Goal: Information Seeking & Learning: Learn about a topic

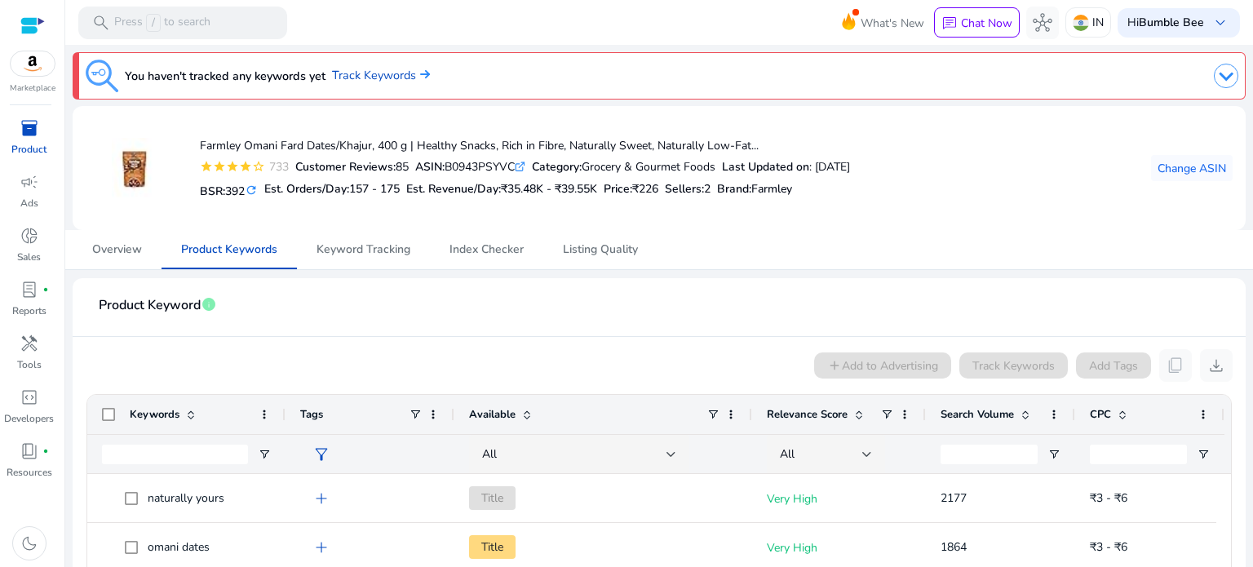
scroll to position [32, 0]
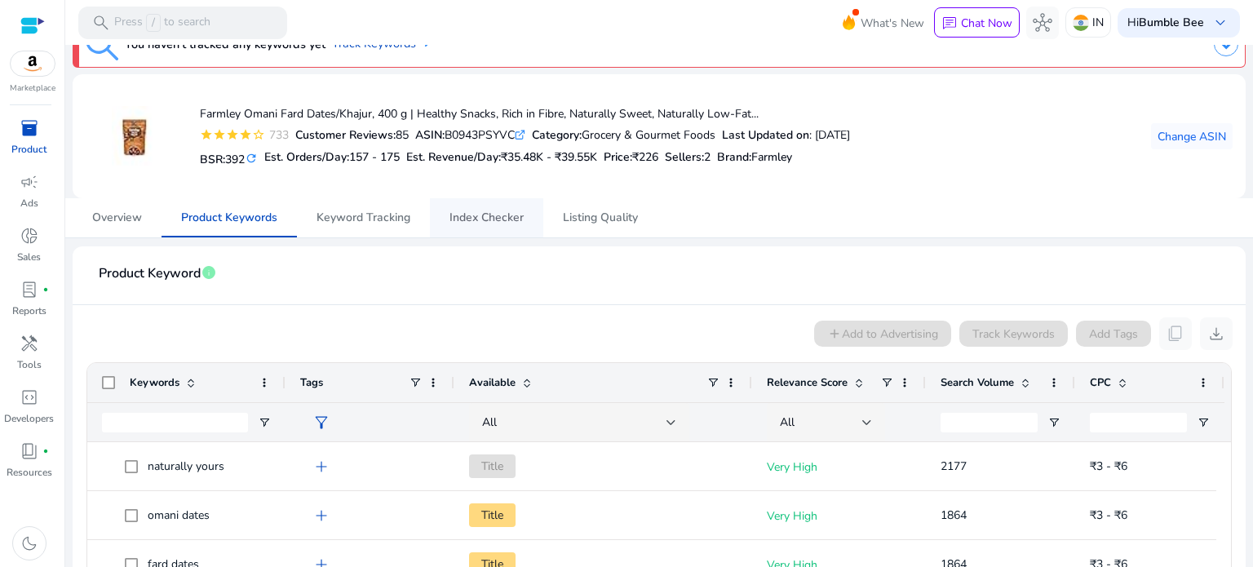
click at [472, 234] on span "Index Checker" at bounding box center [486, 217] width 74 height 39
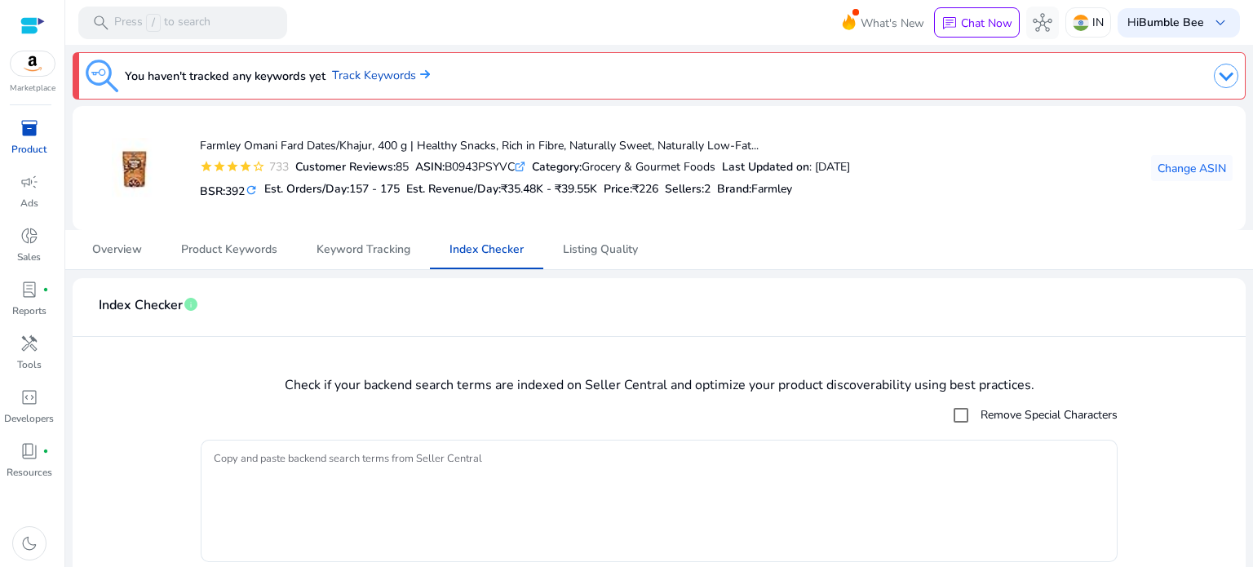
scroll to position [52, 0]
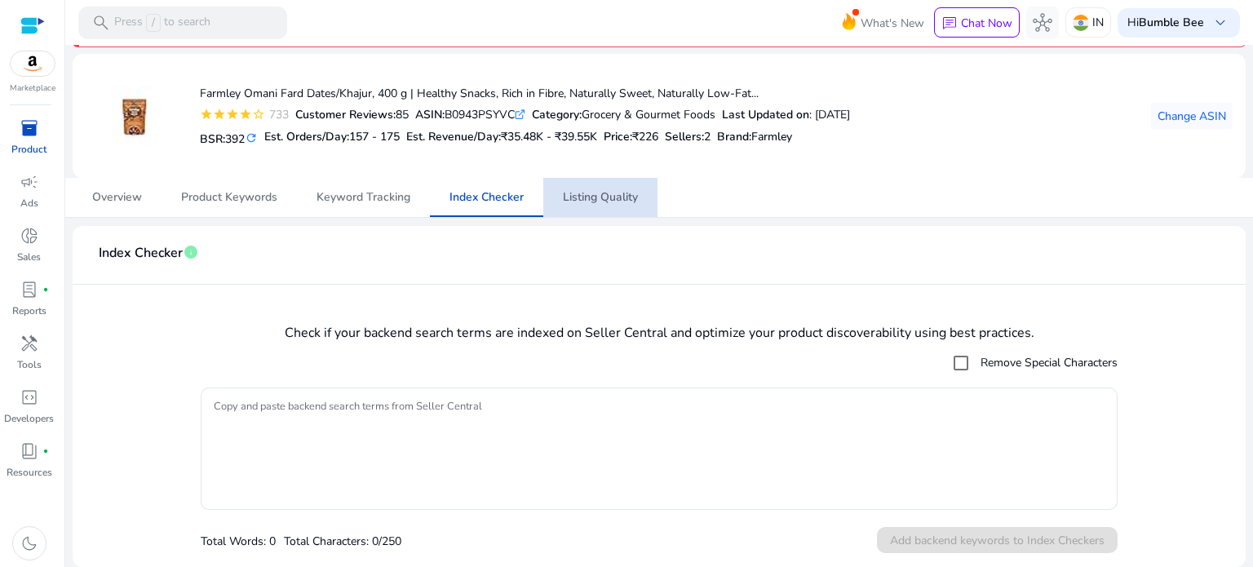
click at [596, 196] on span "Listing Quality" at bounding box center [600, 197] width 75 height 11
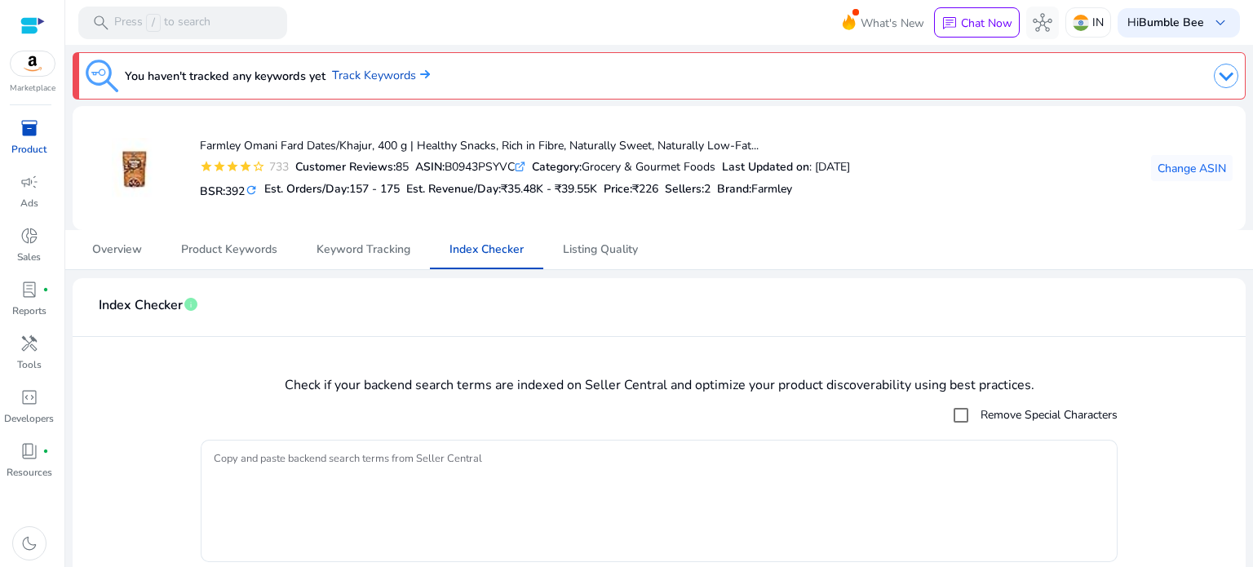
scroll to position [52, 0]
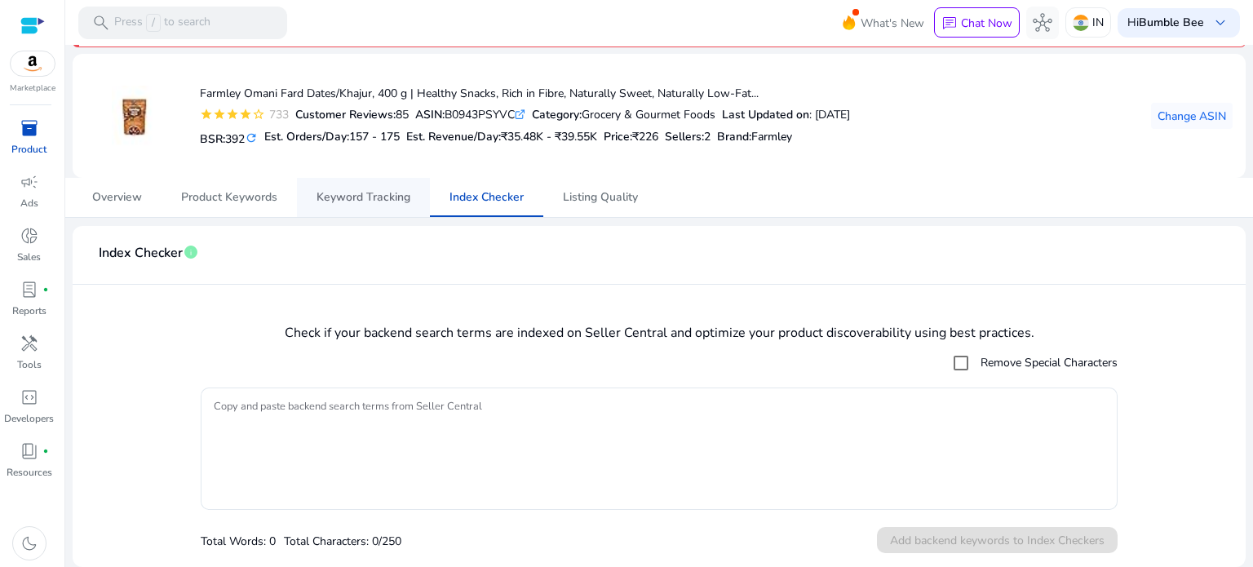
click at [352, 197] on span "Keyword Tracking" at bounding box center [363, 197] width 94 height 11
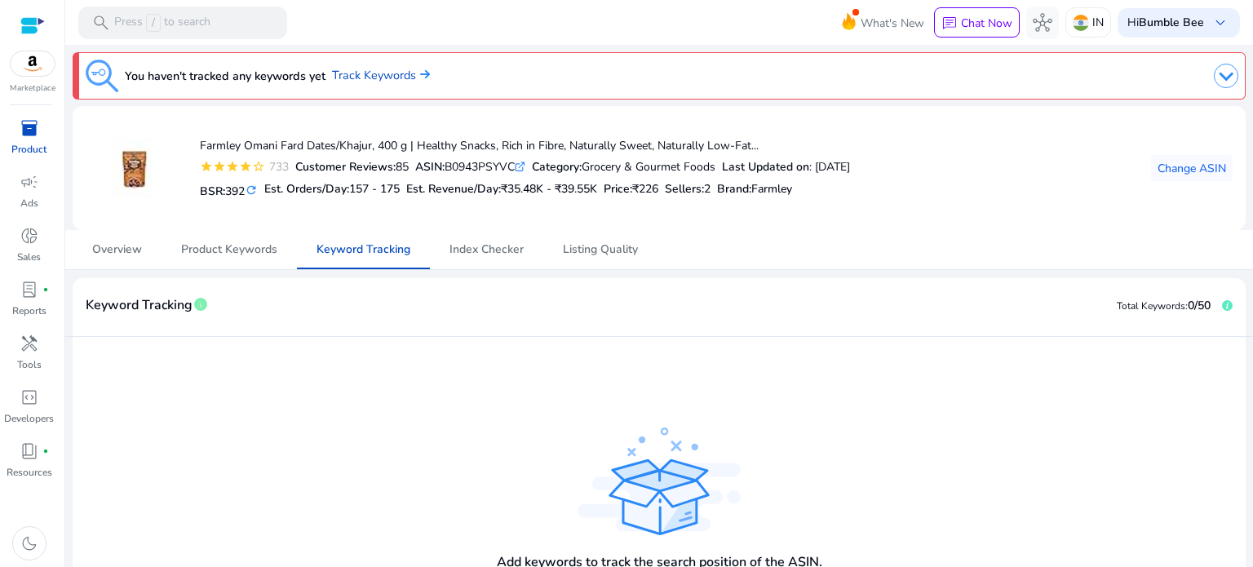
scroll to position [82, 0]
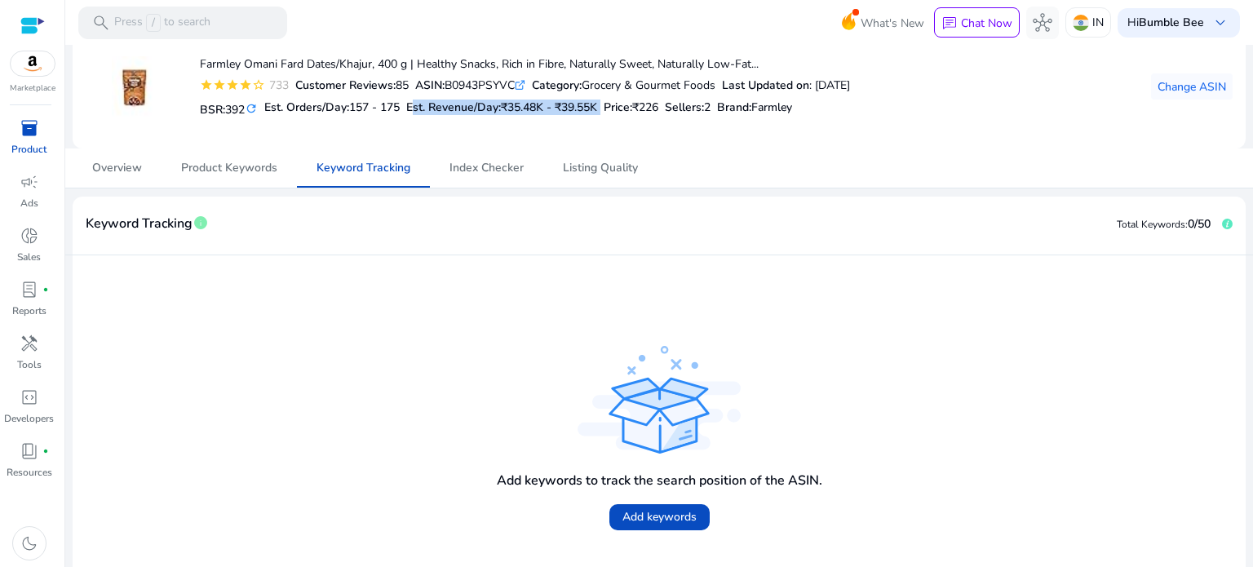
drag, startPoint x: 411, startPoint y: 107, endPoint x: 613, endPoint y: 98, distance: 202.4
click at [613, 98] on div "BSR: 392 refresh Est. Orders/Day: 157 - 175 Est. Revenue/Day: ₹35.48K - ₹39.55K…" at bounding box center [525, 108] width 650 height 28
drag, startPoint x: 292, startPoint y: 107, endPoint x: 413, endPoint y: 107, distance: 120.7
click at [413, 107] on div "BSR: 392 refresh Est. Orders/Day: 157 - 175 Est. Revenue/Day: ₹35.48K - ₹39.55K…" at bounding box center [525, 108] width 650 height 28
drag, startPoint x: 724, startPoint y: 105, endPoint x: 731, endPoint y: 109, distance: 8.4
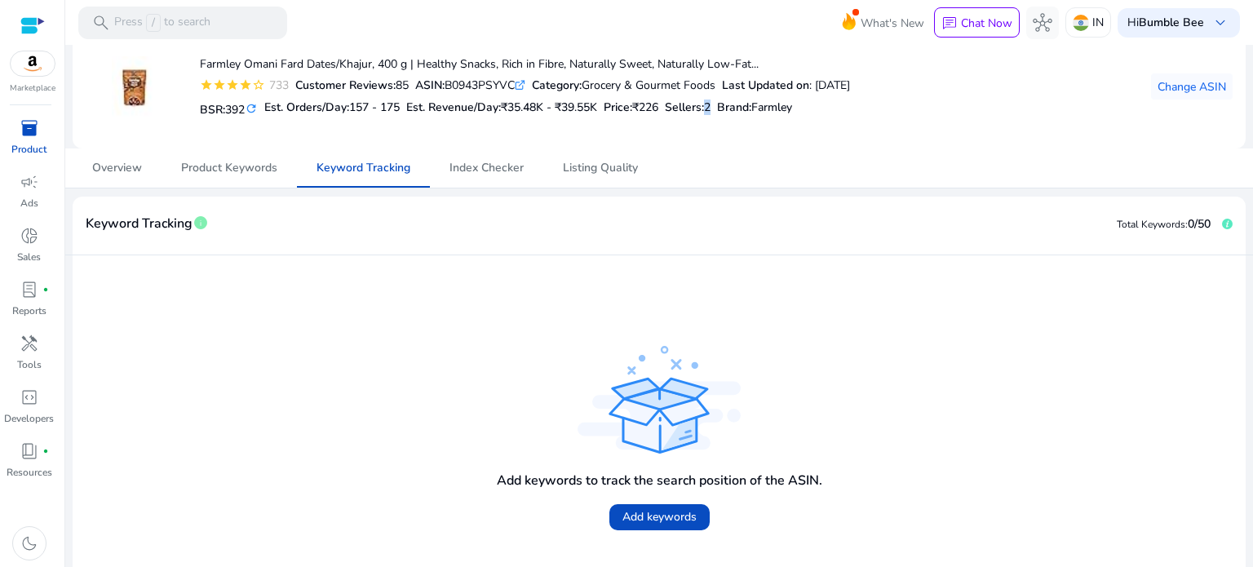
click at [731, 109] on div "BSR: 392 refresh Est. Orders/Day: 157 - 175 Est. Revenue/Day: ₹35.48K - ₹39.55K…" at bounding box center [525, 108] width 650 height 28
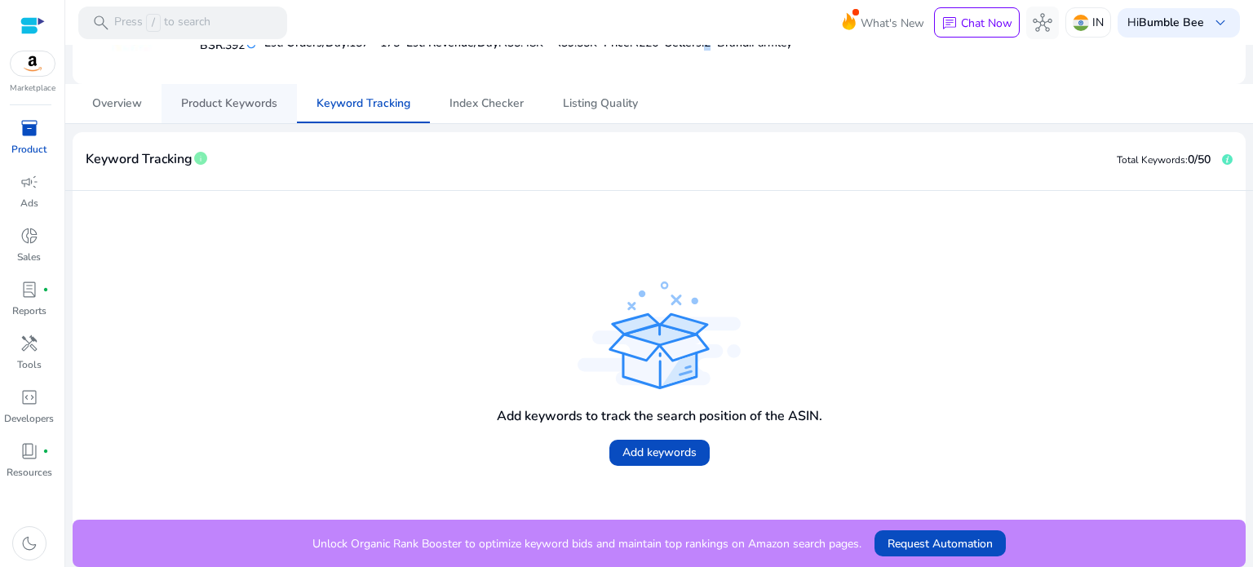
scroll to position [0, 0]
click at [196, 109] on span "Product Keywords" at bounding box center [229, 103] width 96 height 11
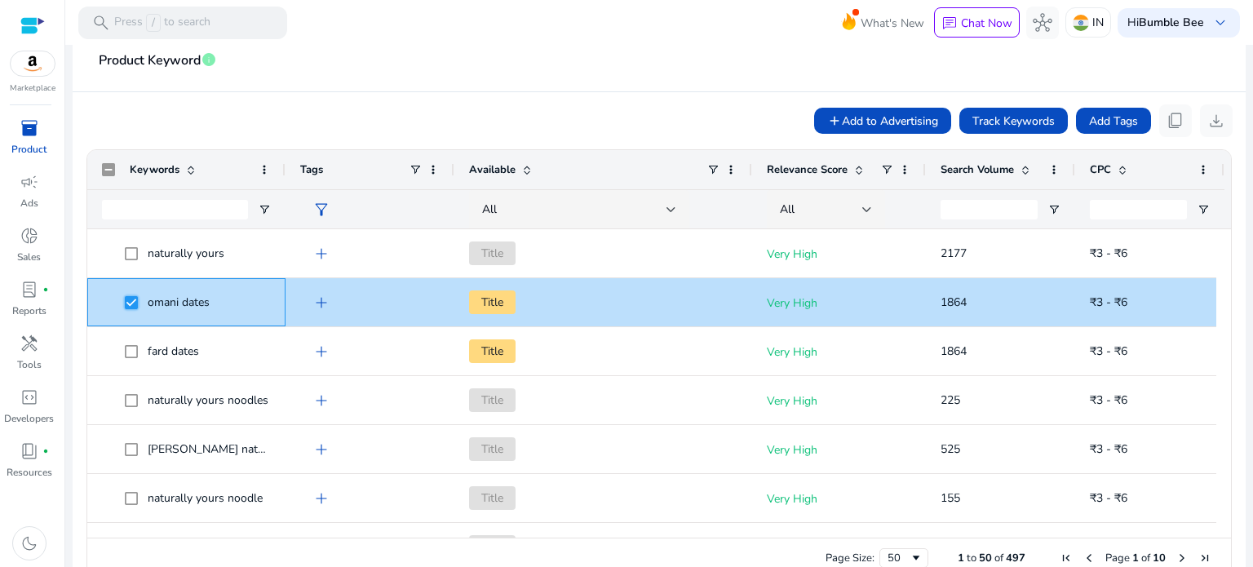
scroll to position [276, 0]
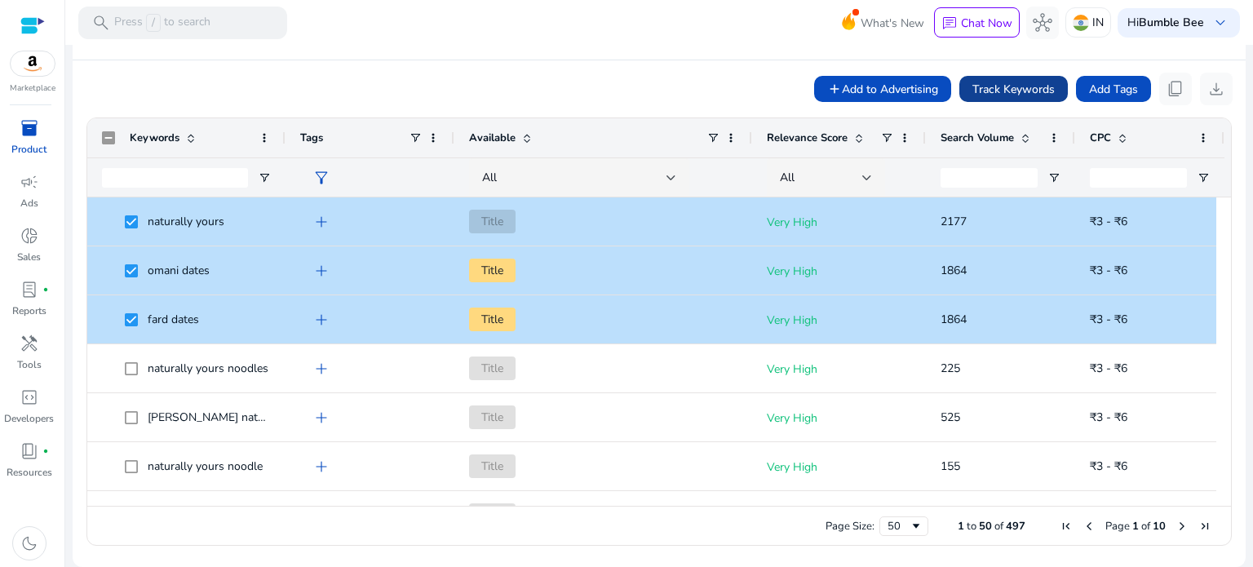
click at [1014, 94] on span "Track Keywords" at bounding box center [1013, 89] width 82 height 17
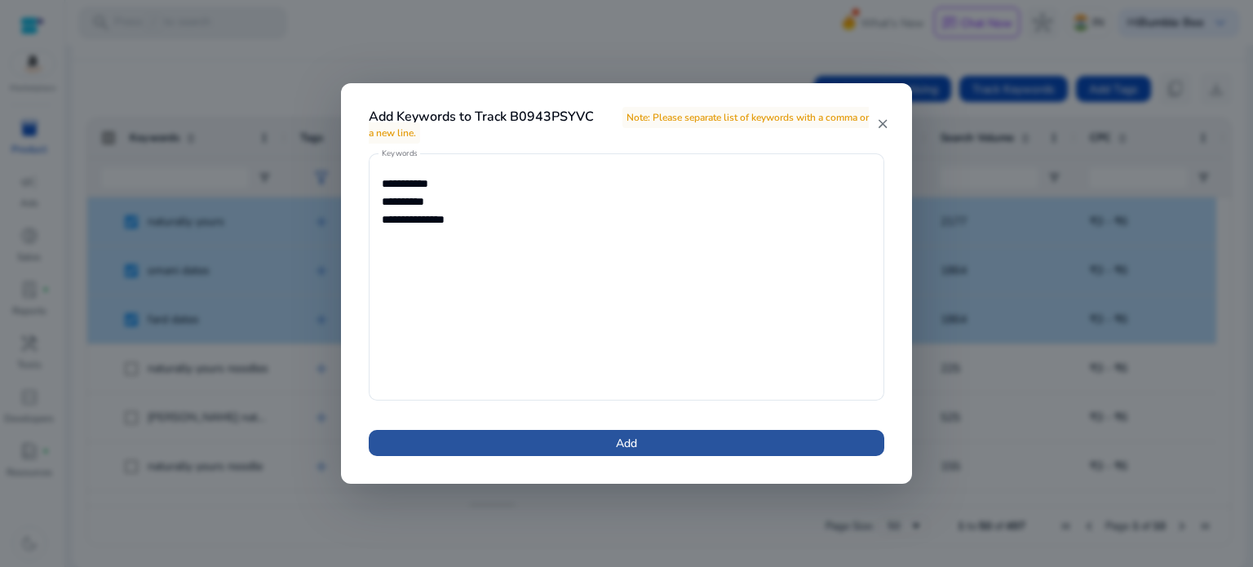
click at [683, 448] on span at bounding box center [626, 442] width 515 height 39
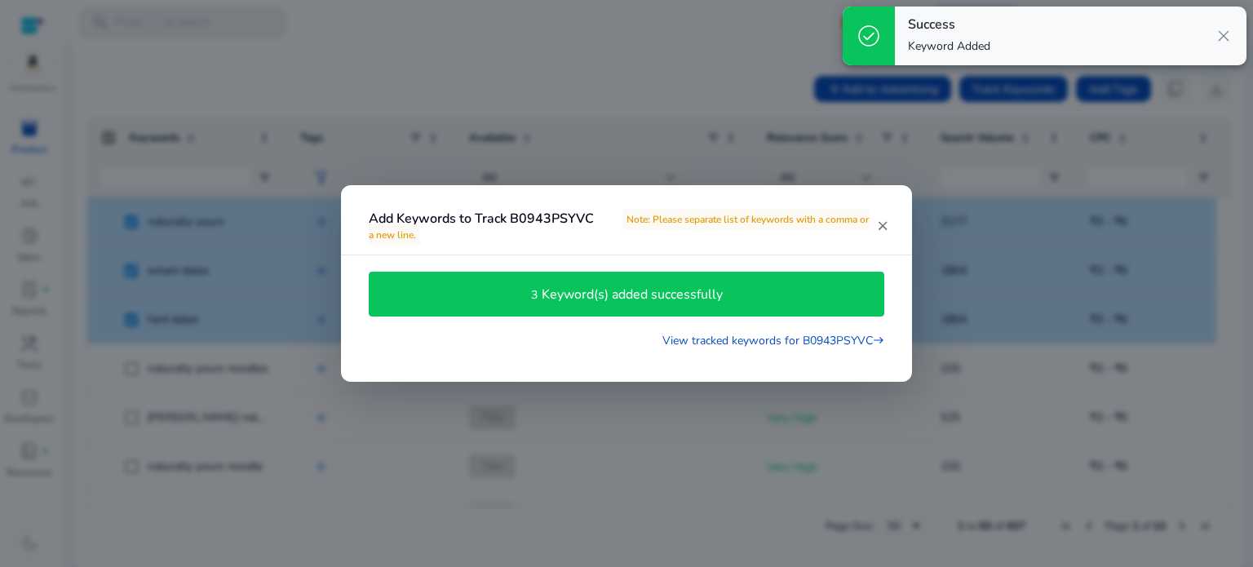
click at [647, 294] on h4 "Keyword(s) added successfully" at bounding box center [631, 294] width 181 height 15
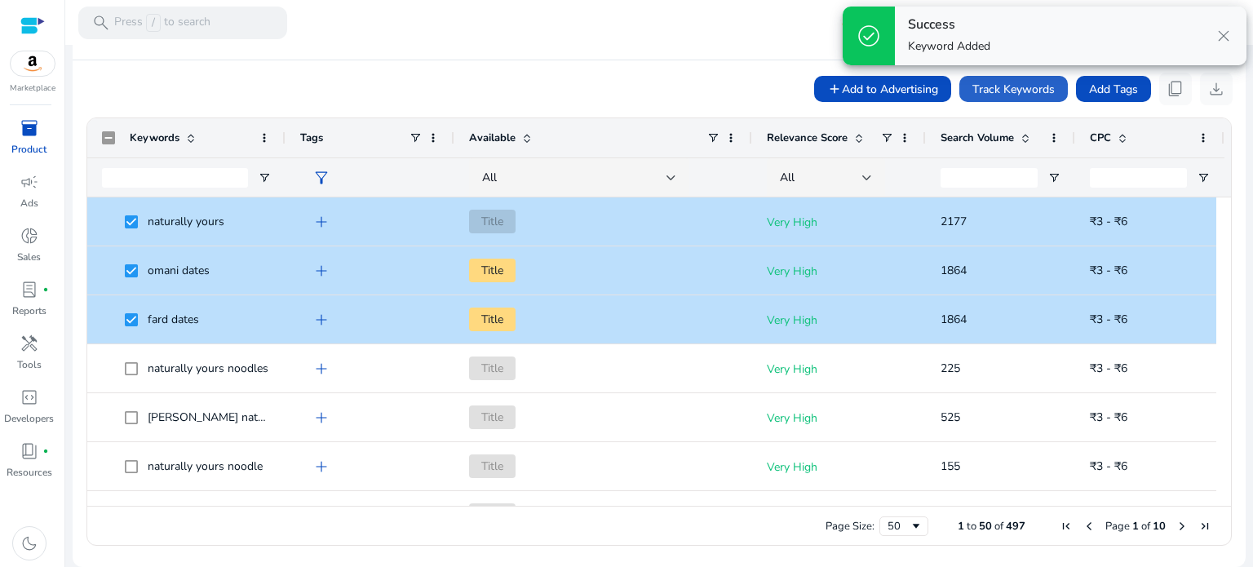
scroll to position [113, 0]
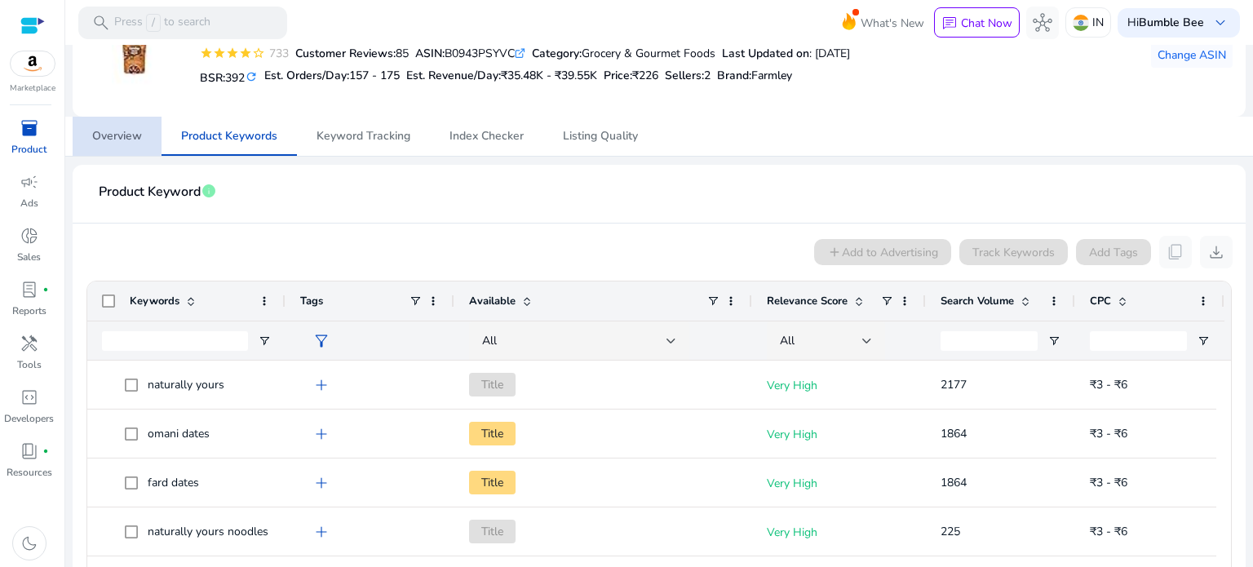
click at [114, 136] on span "Overview" at bounding box center [117, 135] width 50 height 11
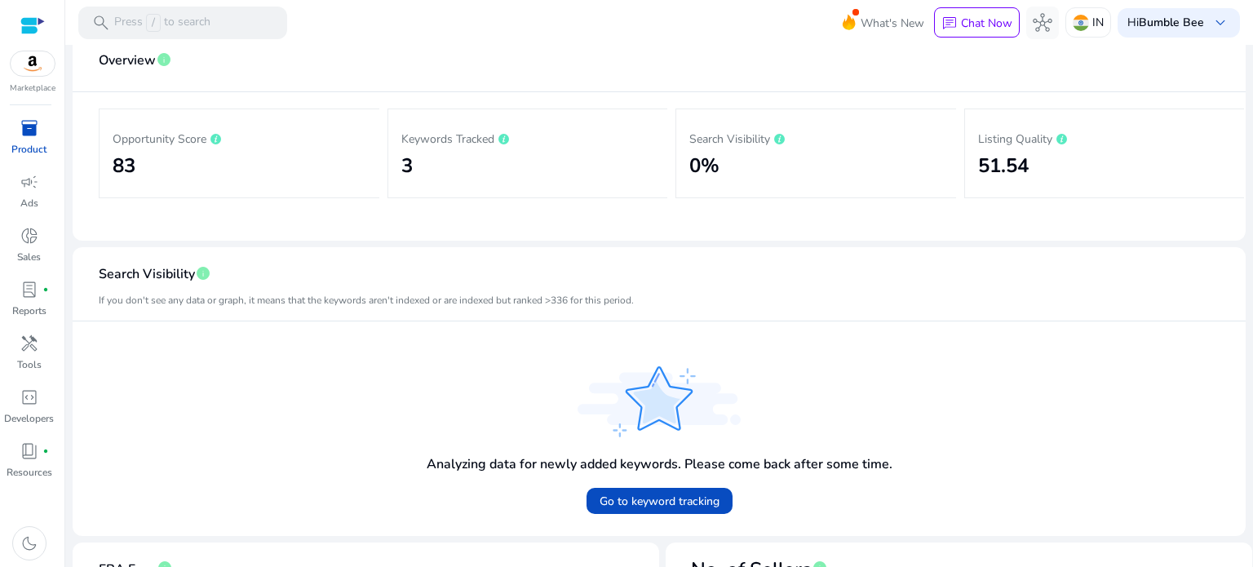
scroll to position [163, 0]
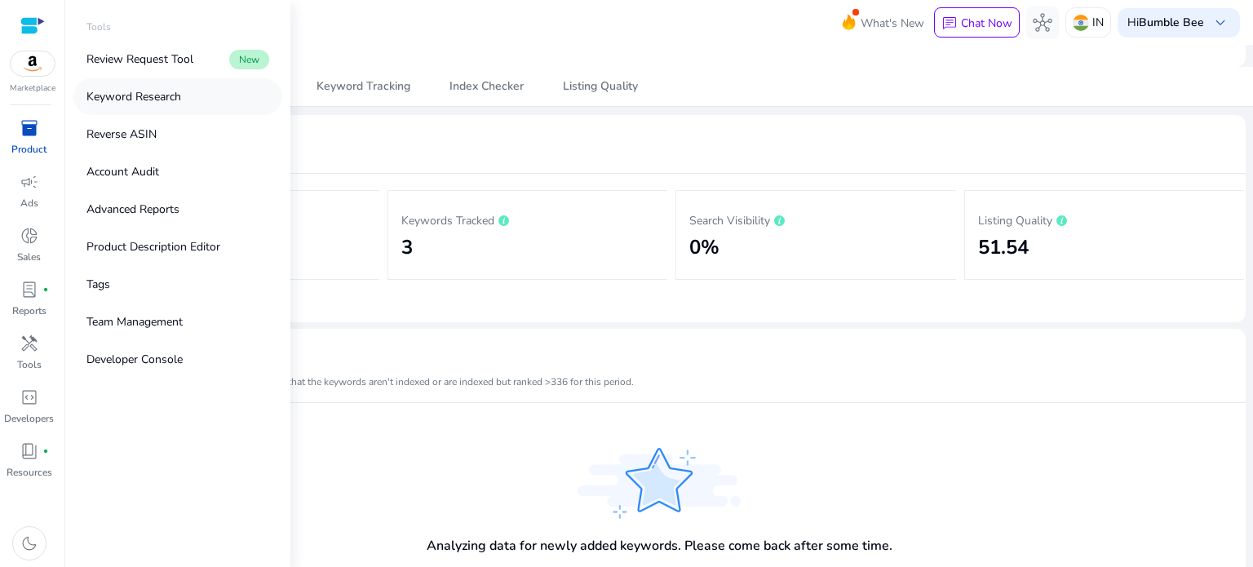
click at [157, 104] on p "Keyword Research" at bounding box center [133, 96] width 95 height 17
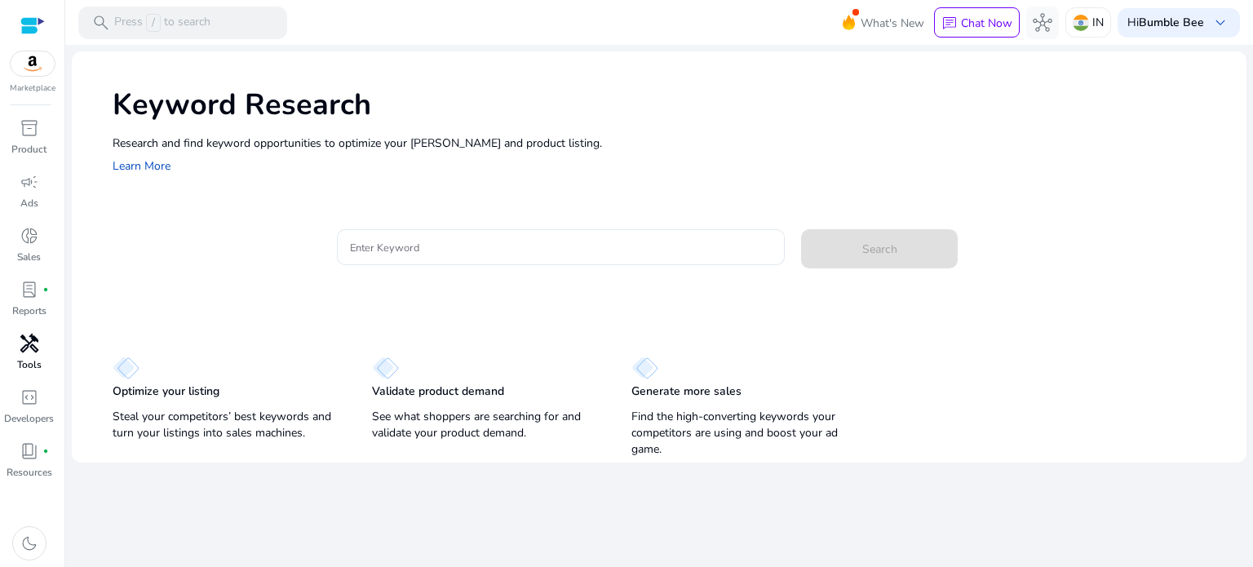
click at [28, 338] on span "handyman" at bounding box center [30, 344] width 20 height 20
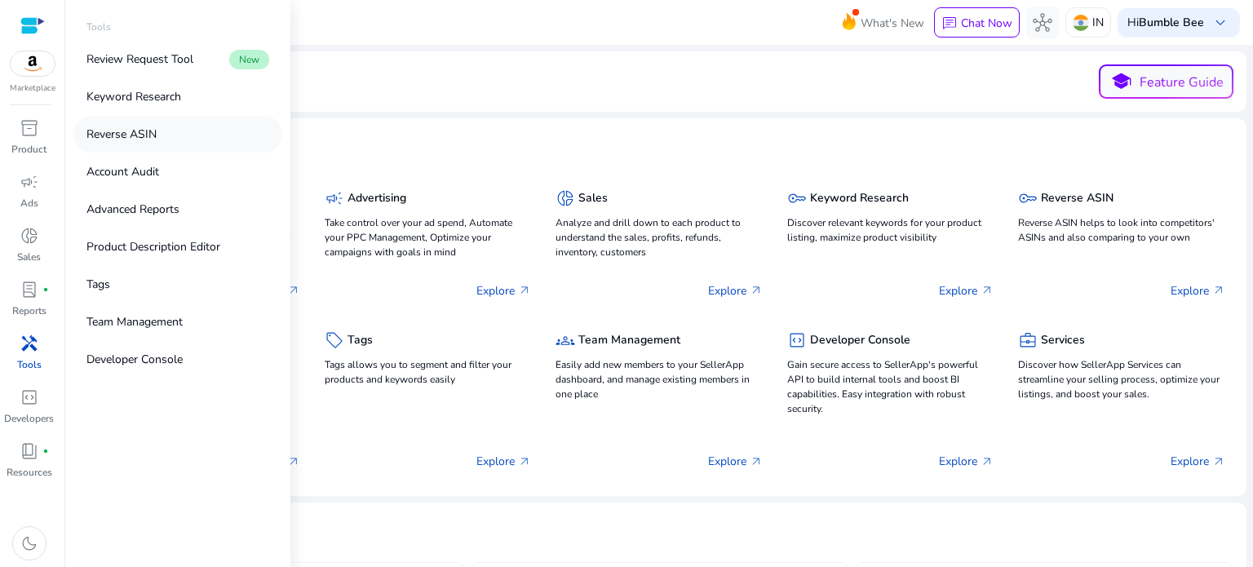
click at [177, 132] on link "Reverse ASIN" at bounding box center [177, 134] width 209 height 37
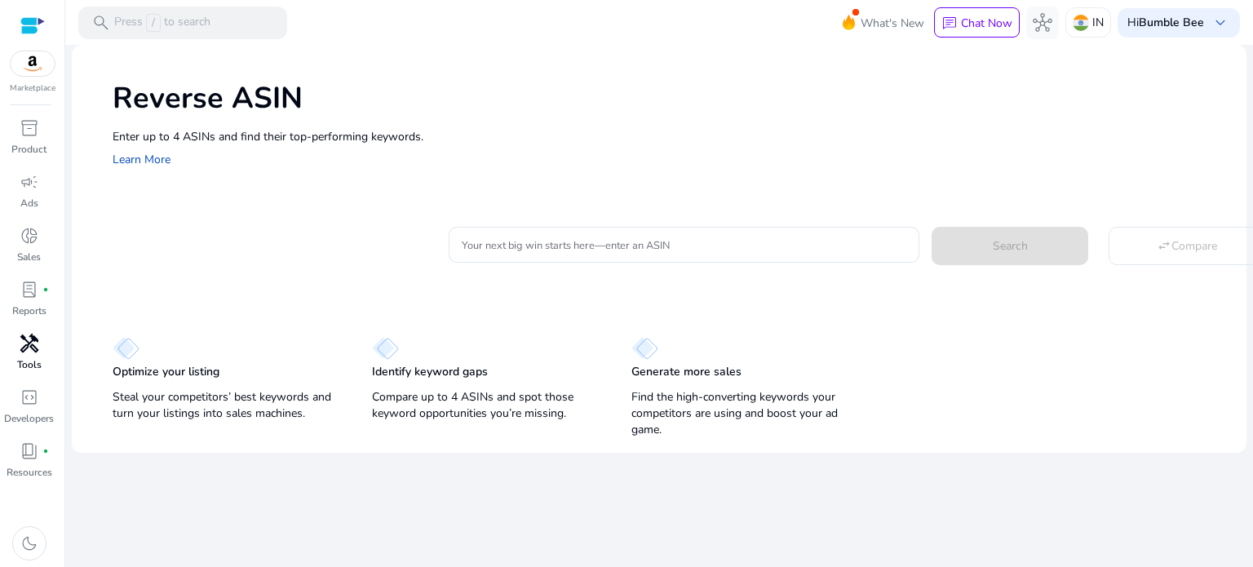
click at [30, 358] on p "Tools" at bounding box center [29, 364] width 24 height 15
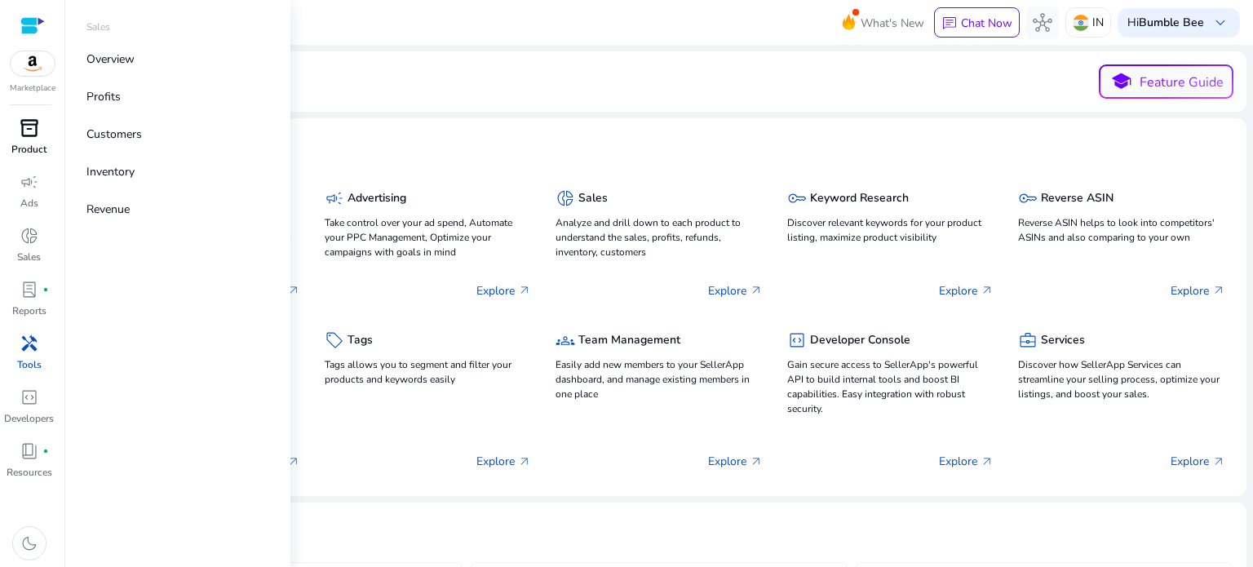
click at [24, 142] on p "Product" at bounding box center [28, 149] width 35 height 15
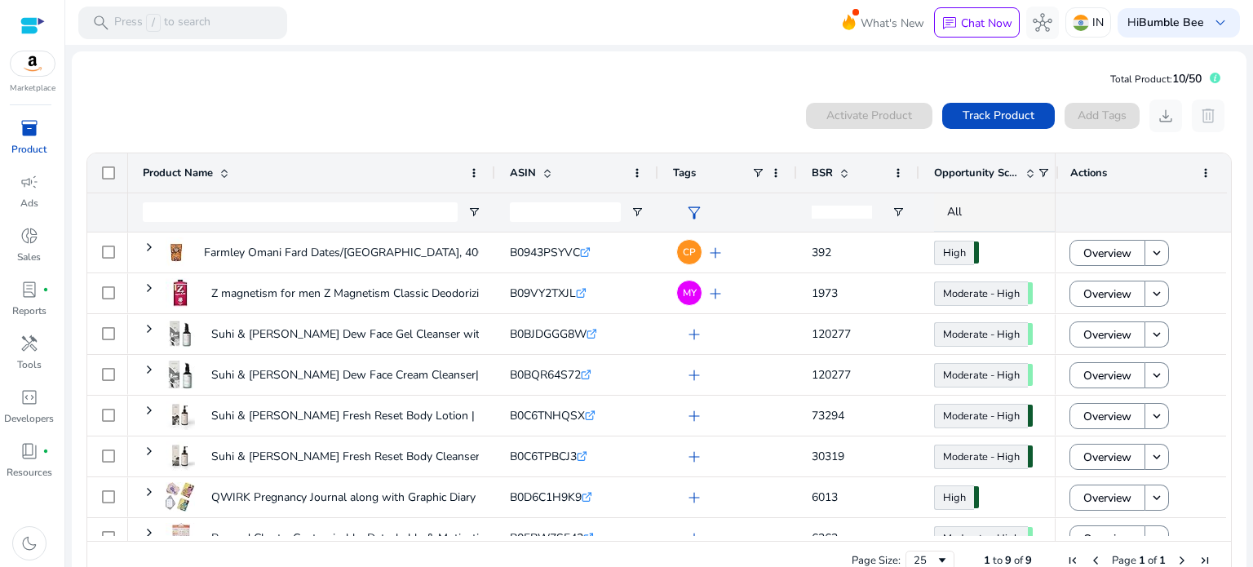
scroll to position [35, 0]
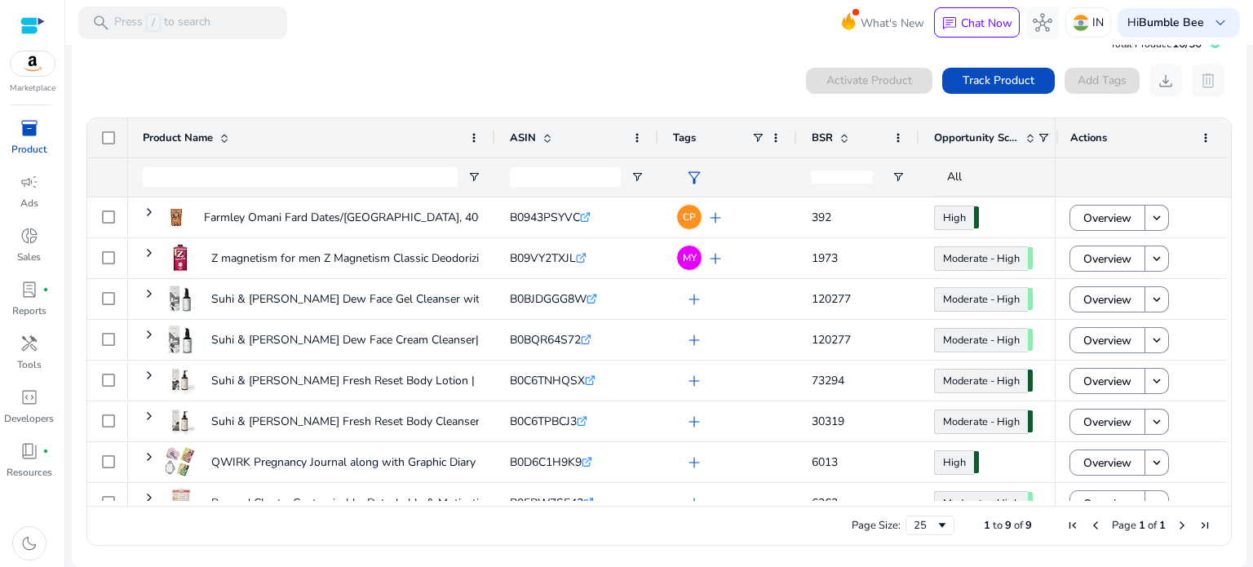
drag, startPoint x: 360, startPoint y: 506, endPoint x: 440, endPoint y: 506, distance: 79.1
click at [438, 506] on div "Page Size: 25 1 to 9 of 9 Page 1 of 1" at bounding box center [658, 525] width 1143 height 39
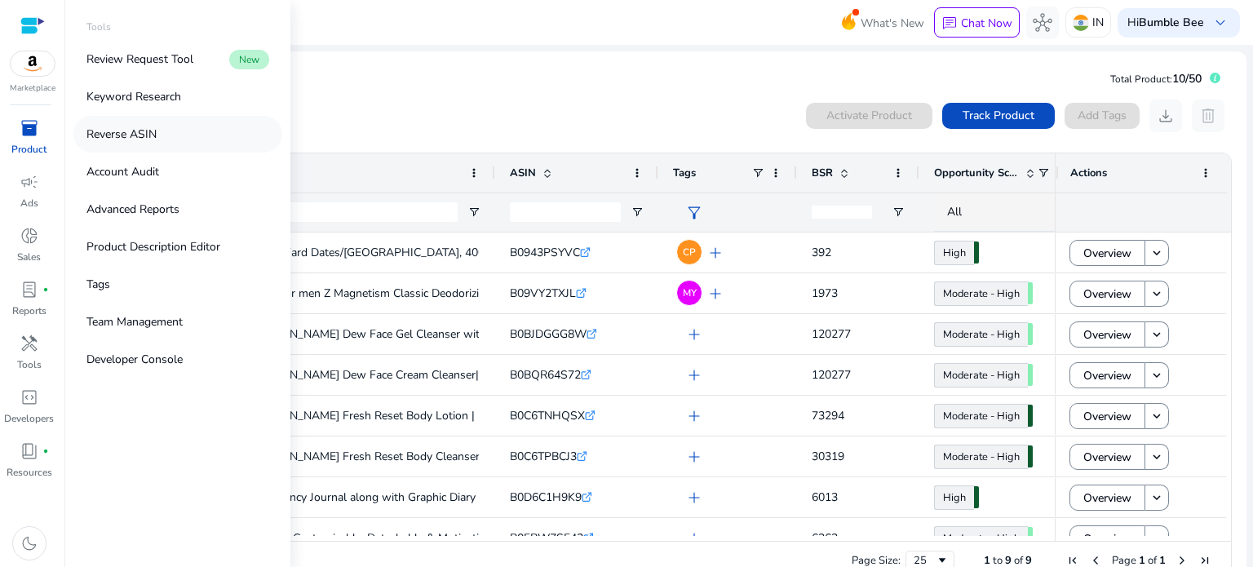
click at [134, 134] on p "Reverse ASIN" at bounding box center [121, 134] width 70 height 17
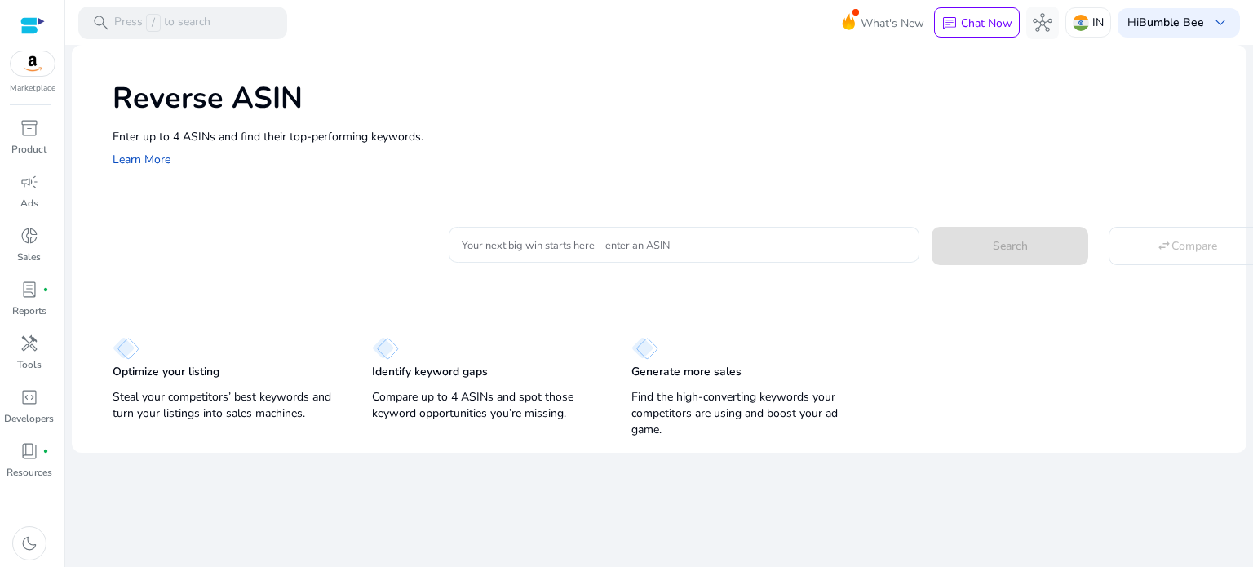
click at [554, 254] on div at bounding box center [684, 245] width 444 height 36
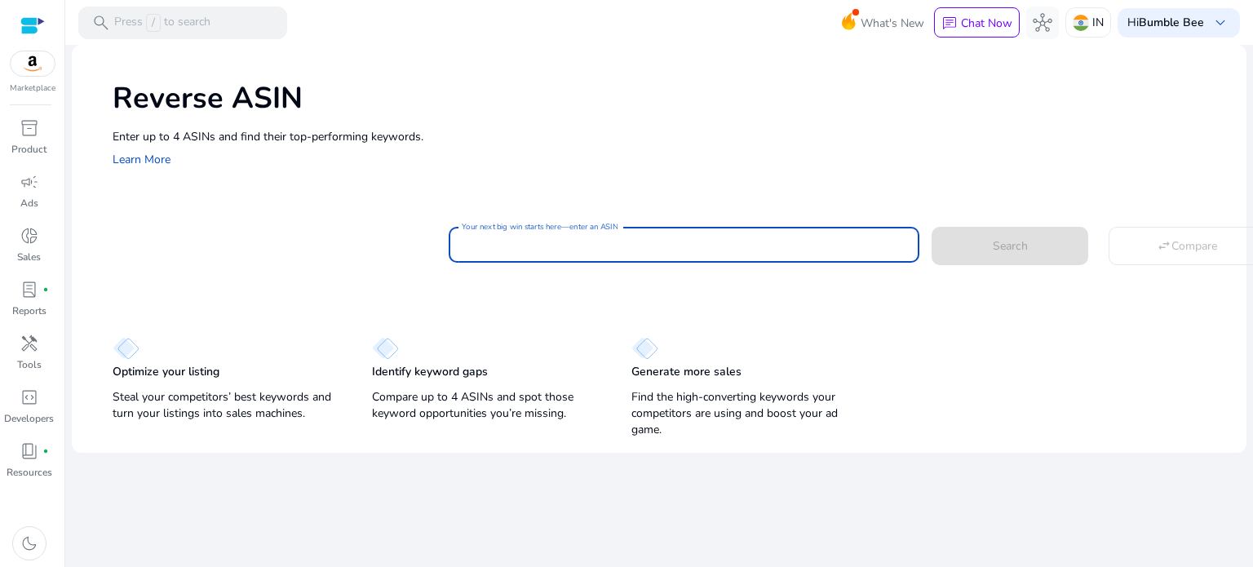
paste input "**********"
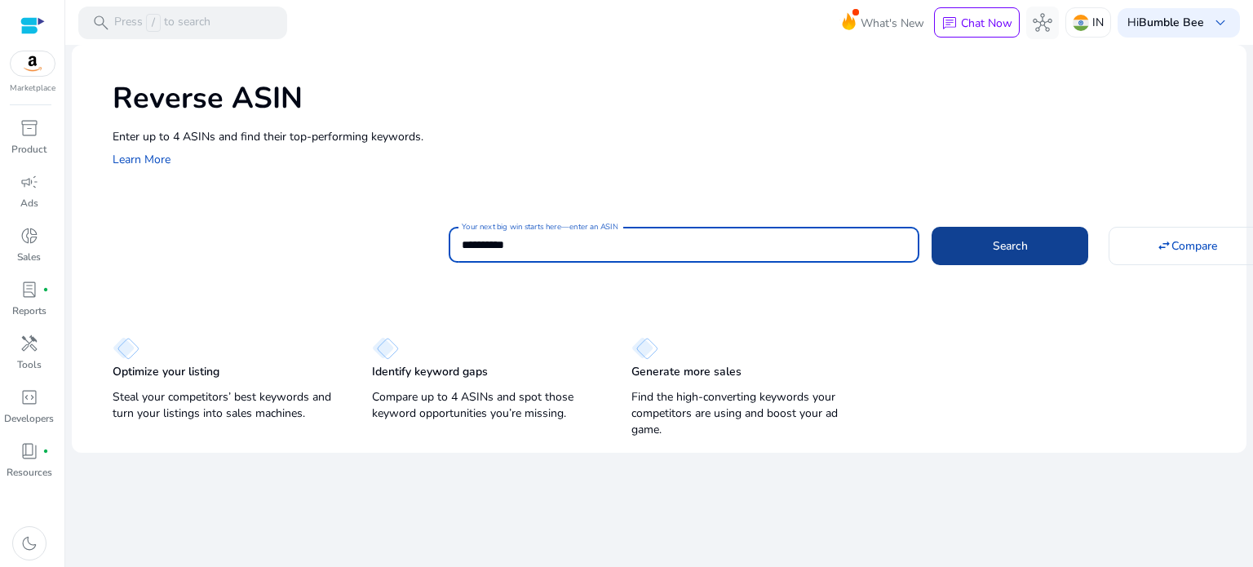
type input "**********"
click at [1044, 255] on span at bounding box center [1009, 245] width 157 height 39
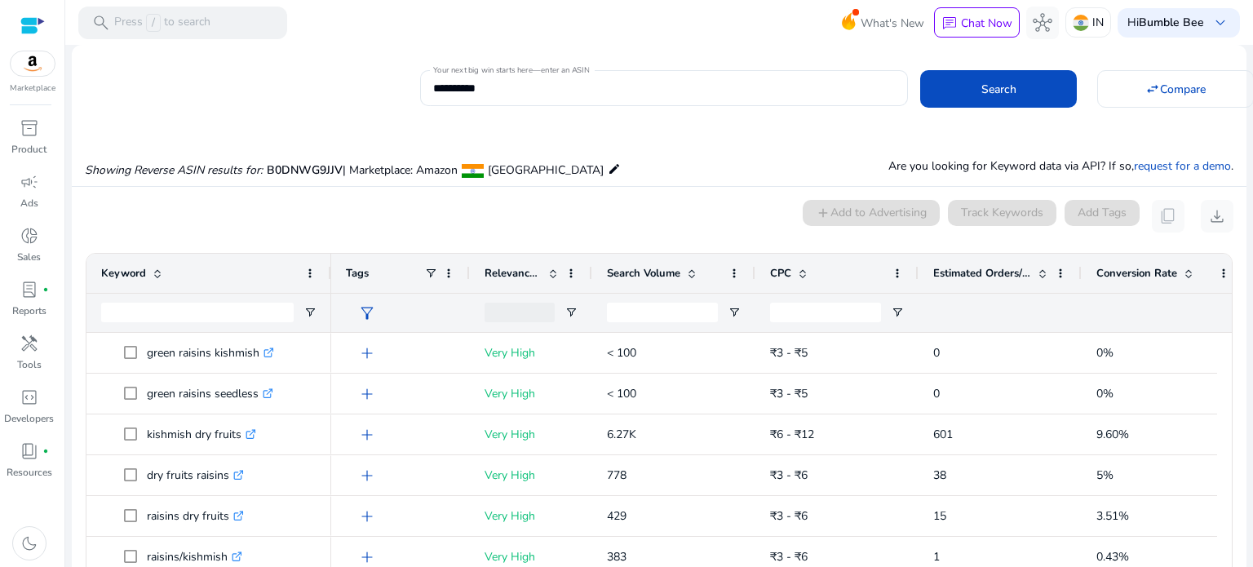
scroll to position [119, 0]
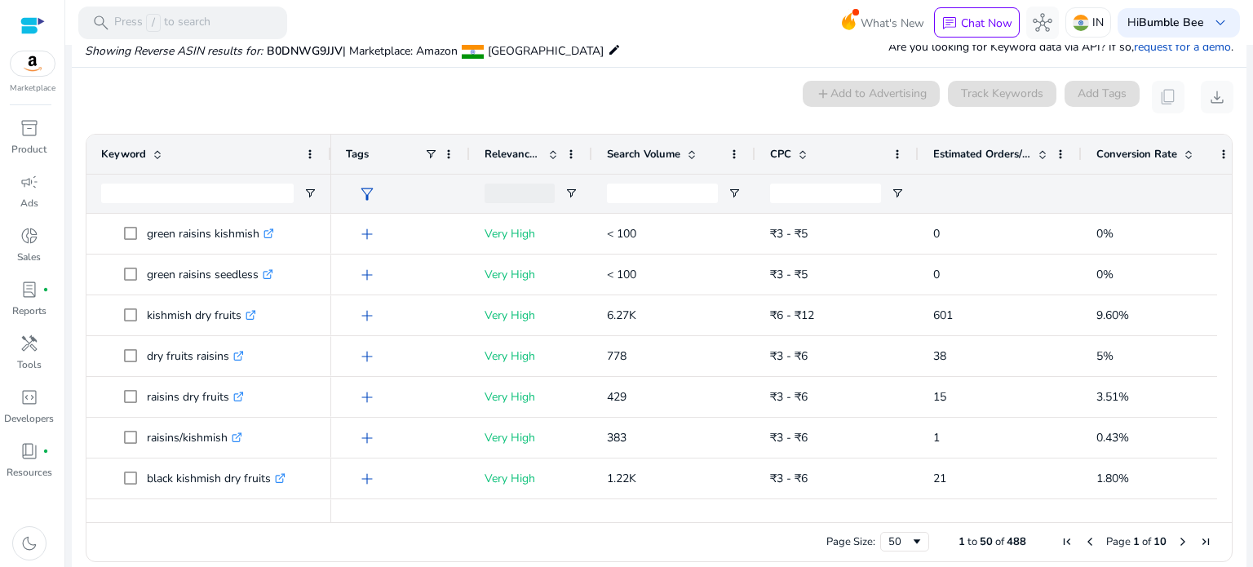
drag, startPoint x: 737, startPoint y: 511, endPoint x: 756, endPoint y: 511, distance: 18.8
click at [757, 511] on div at bounding box center [787, 514] width 913 height 15
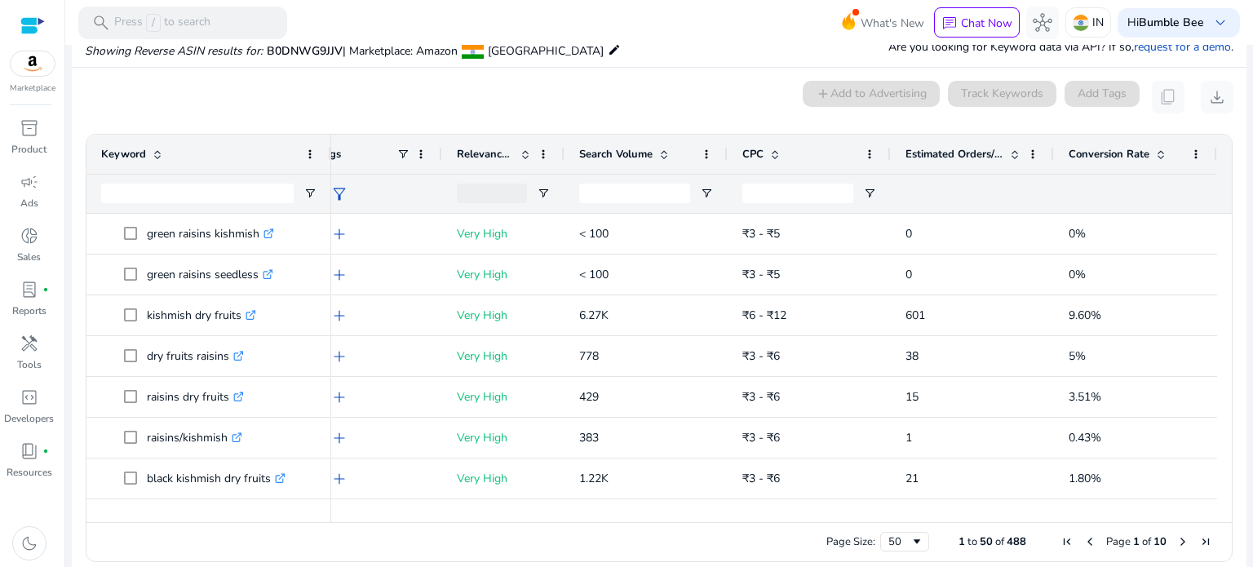
scroll to position [0, 0]
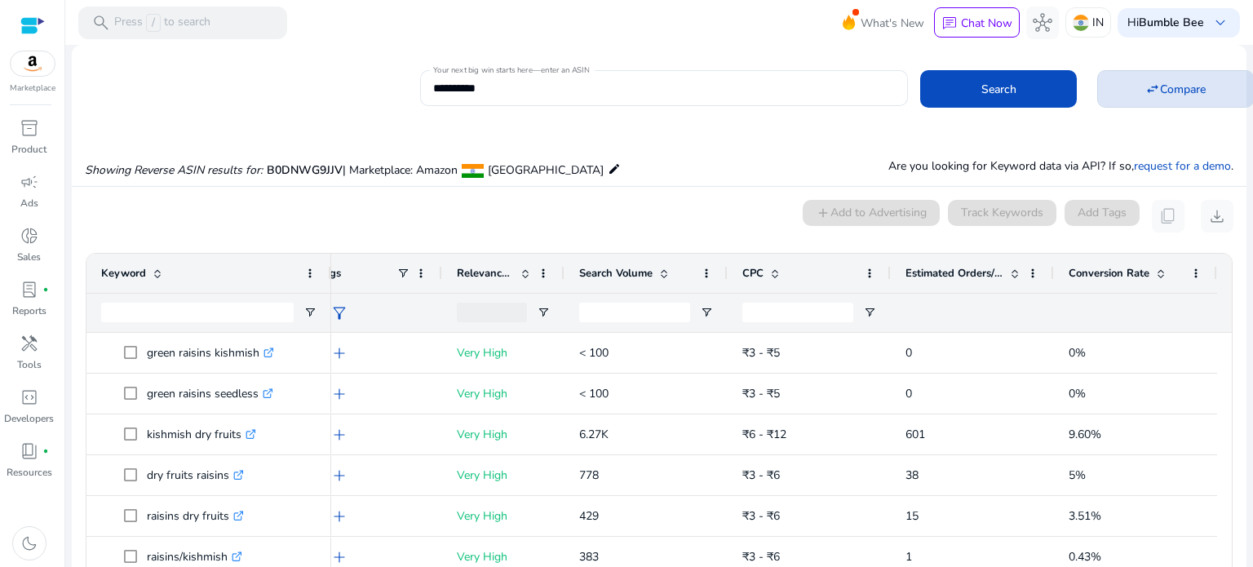
click at [1151, 96] on span at bounding box center [1175, 88] width 155 height 39
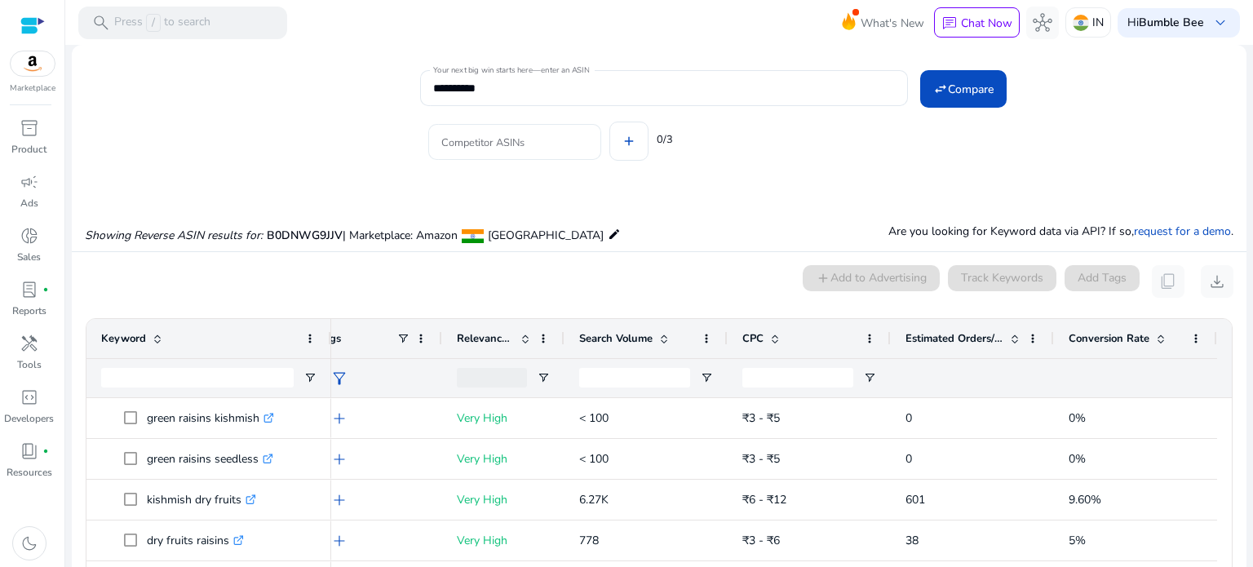
click at [475, 144] on input "Competitor ASINs" at bounding box center [514, 142] width 147 height 18
paste input "**********"
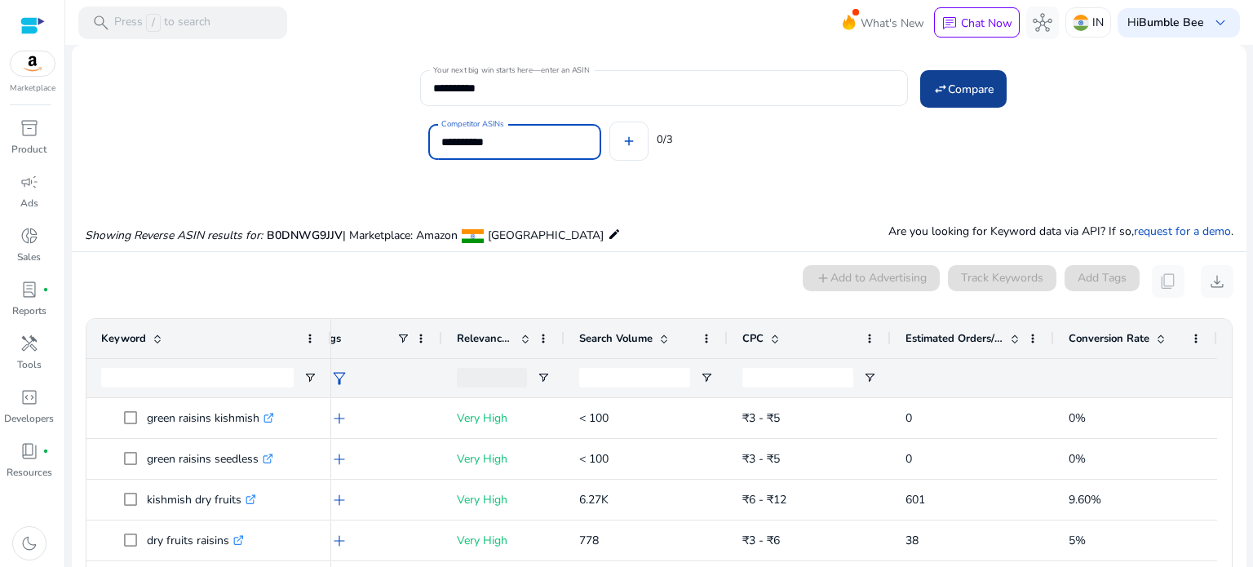
type input "**********"
click at [962, 98] on span at bounding box center [963, 88] width 86 height 39
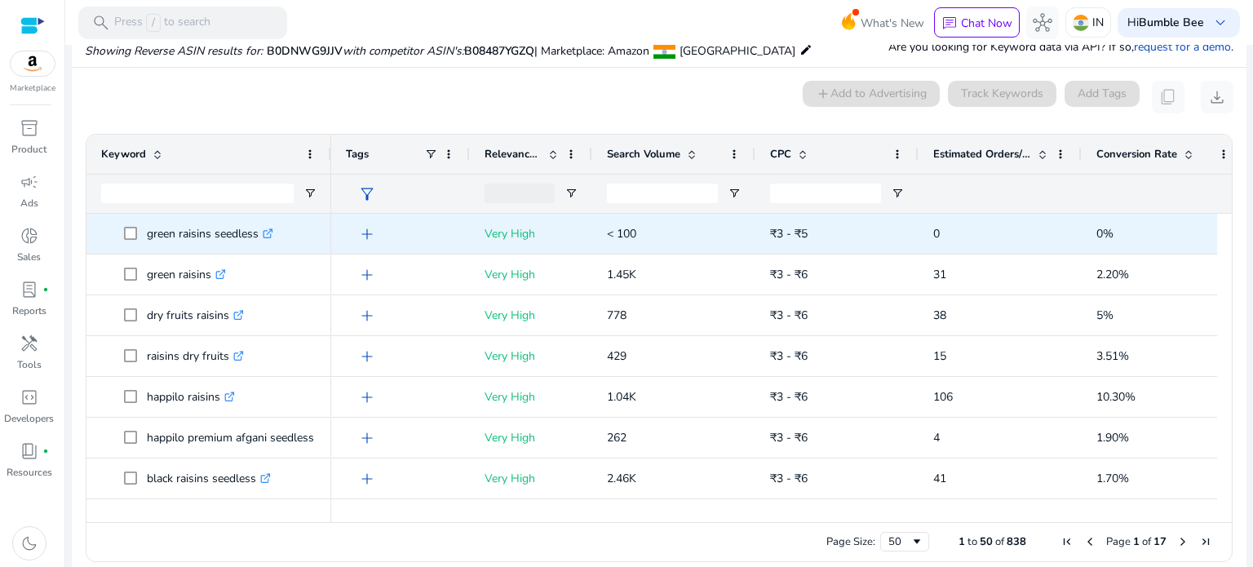
scroll to position [184, 0]
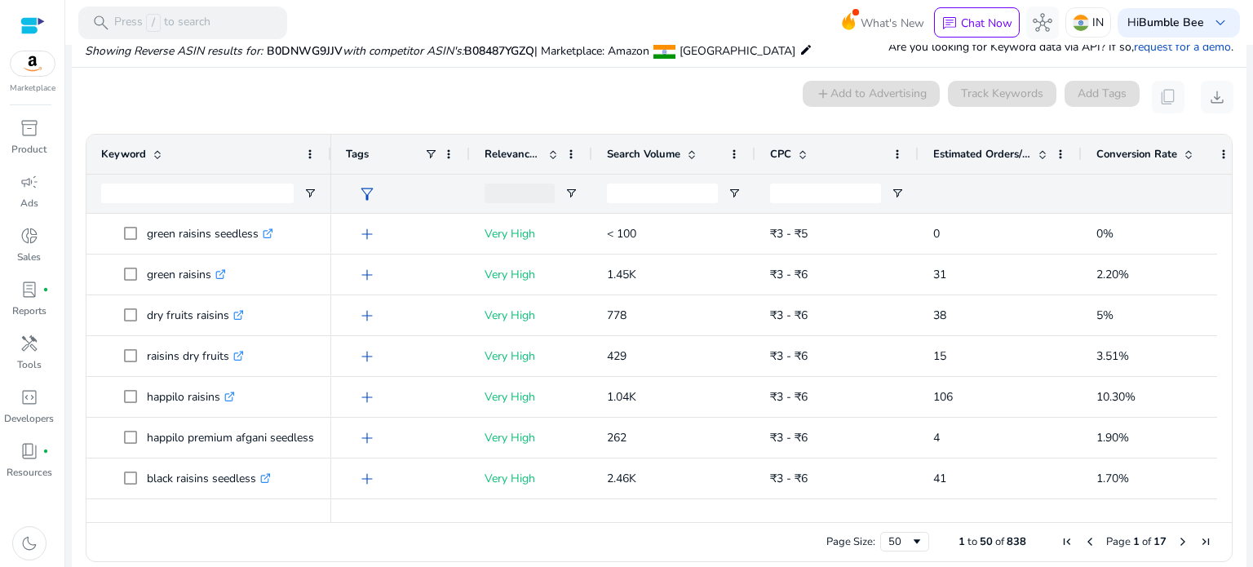
drag, startPoint x: 683, startPoint y: 522, endPoint x: 792, endPoint y: 515, distance: 109.5
click at [792, 515] on div "Drag here to set row groups Drag here to set column labels Keyword Tags 0" at bounding box center [659, 348] width 1147 height 428
drag, startPoint x: 790, startPoint y: 515, endPoint x: 1054, endPoint y: 500, distance: 263.8
click at [1061, 500] on div "Keyword Tags Relevance Score" at bounding box center [658, 328] width 1145 height 387
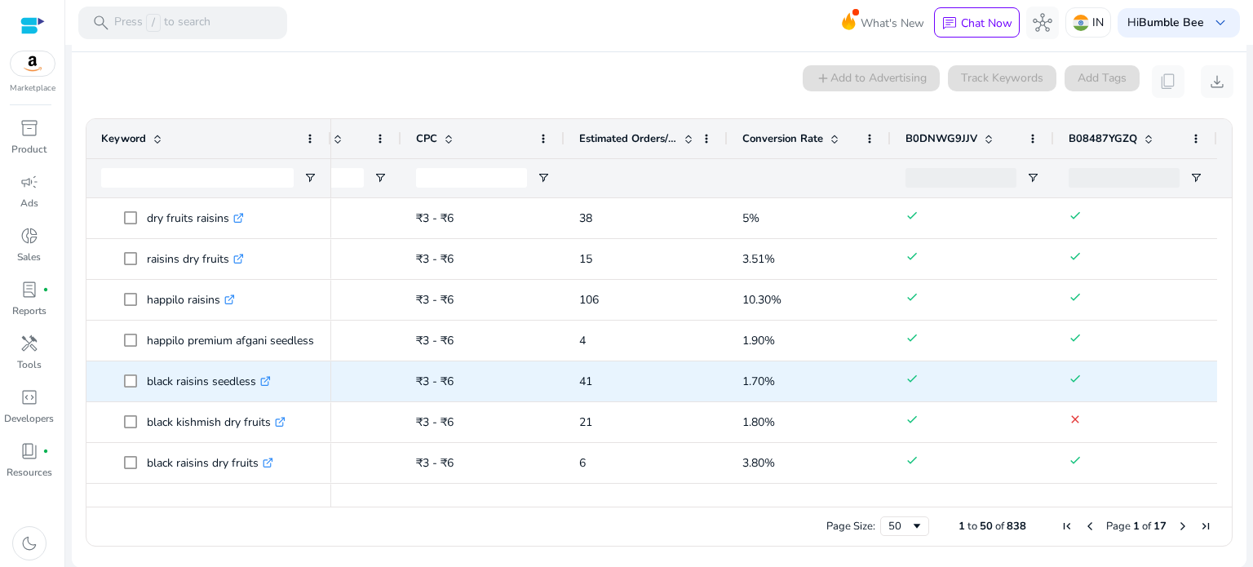
scroll to position [245, 0]
